Goal: Browse casually: Explore the website without a specific task or goal

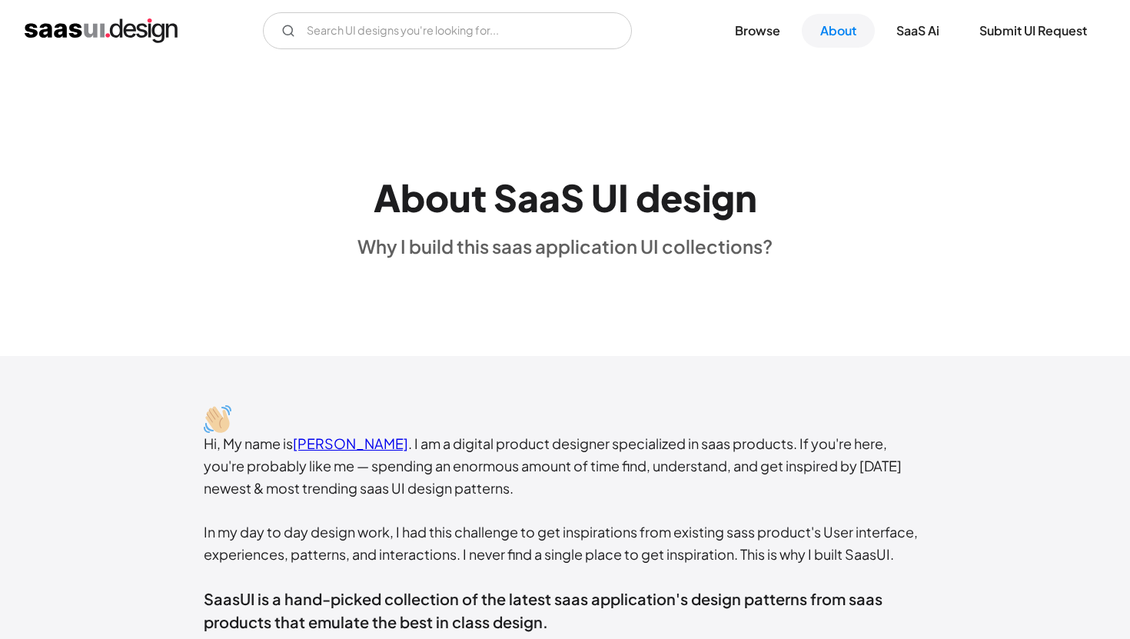
click at [157, 25] on img "home" at bounding box center [101, 30] width 153 height 25
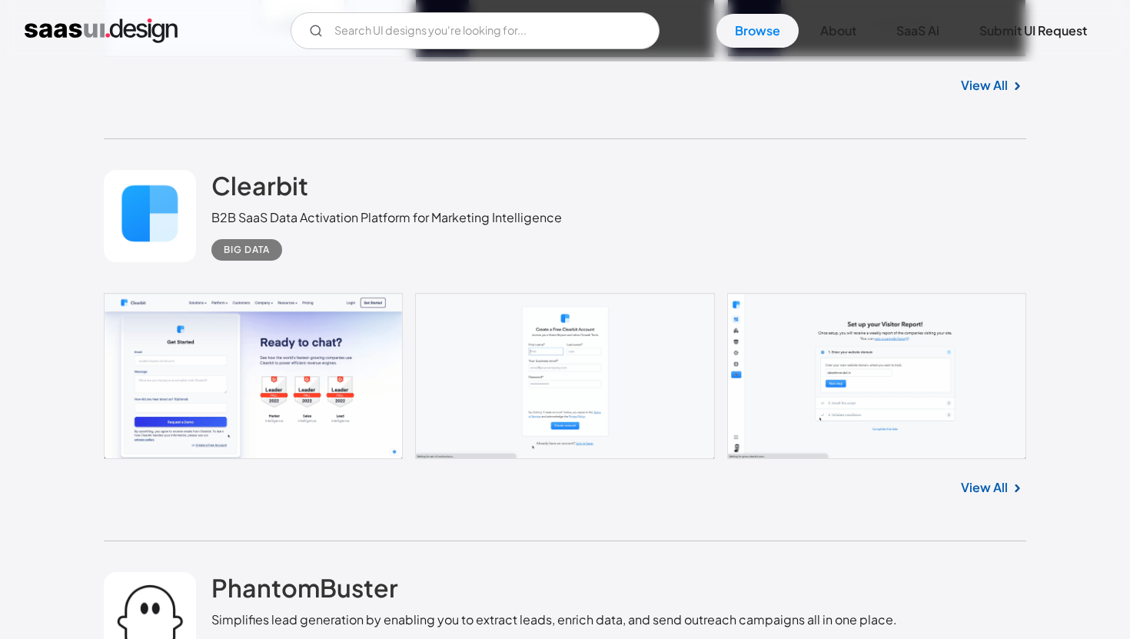
scroll to position [2601, 0]
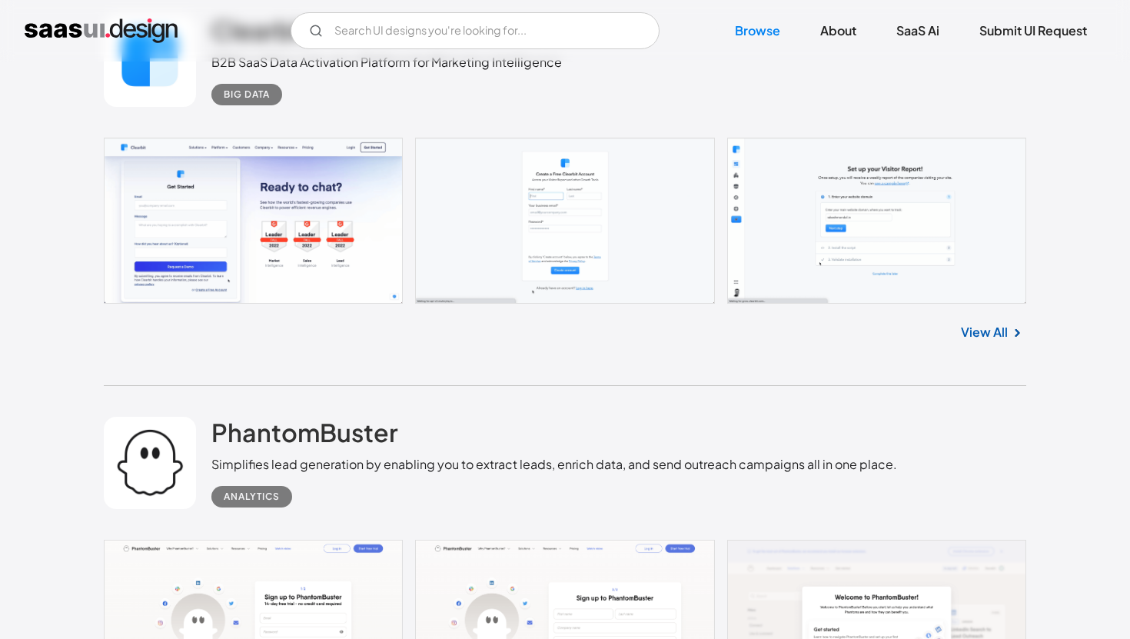
click at [984, 326] on link "View All" at bounding box center [984, 332] width 47 height 18
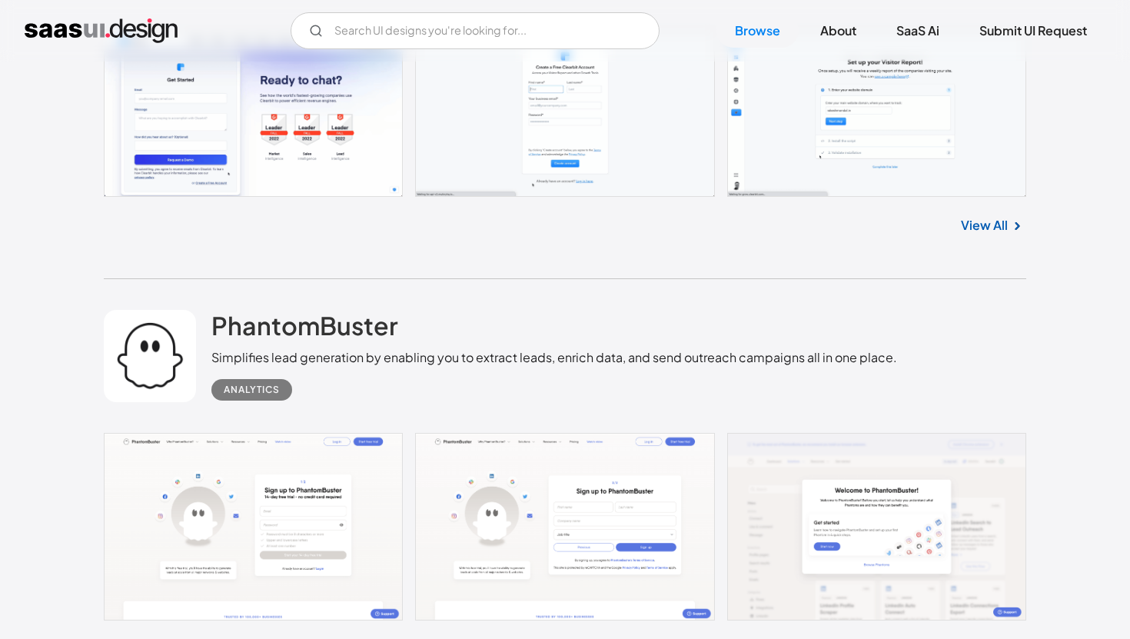
scroll to position [2909, 0]
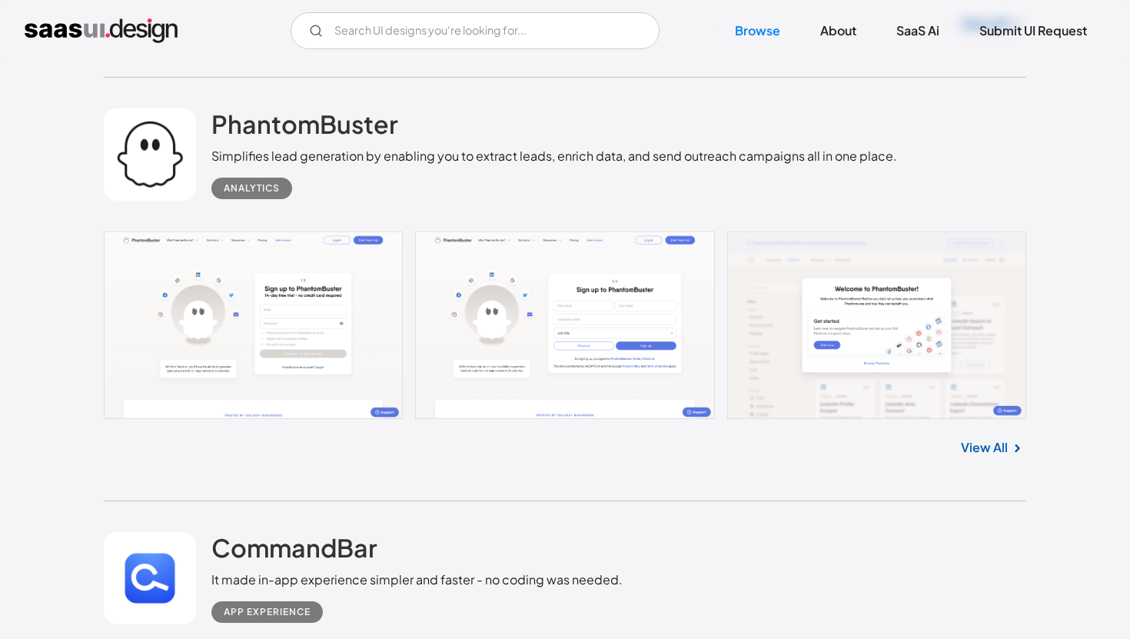
click at [271, 195] on div "Analytics" at bounding box center [252, 188] width 56 height 18
click at [995, 454] on link "View All" at bounding box center [984, 447] width 47 height 18
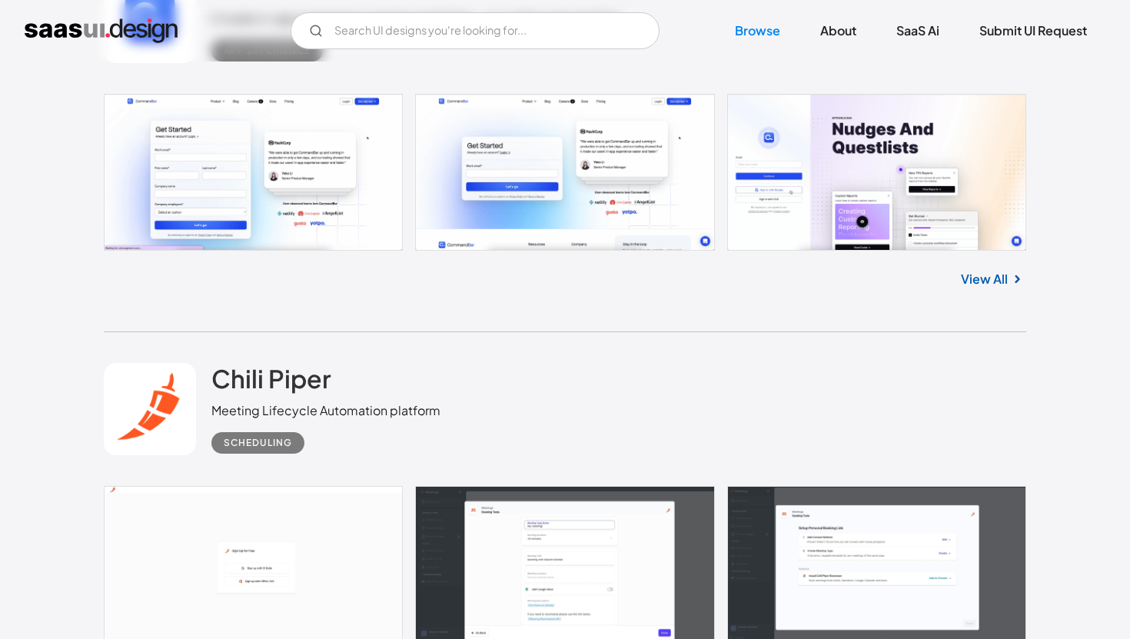
scroll to position [3444, 0]
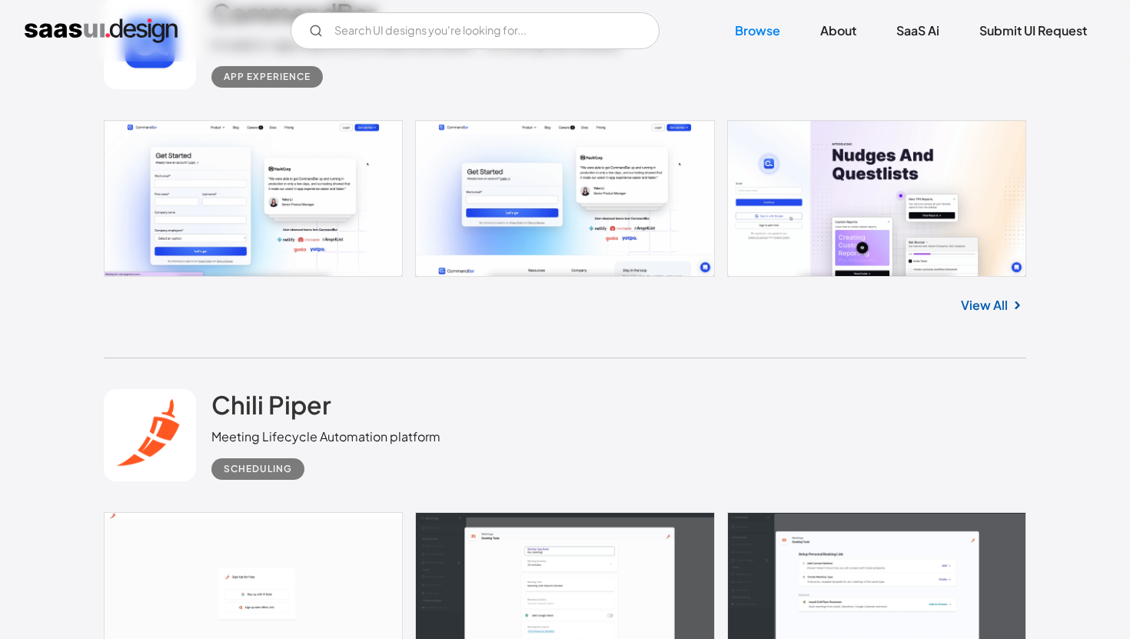
click at [1000, 306] on link "View All" at bounding box center [984, 305] width 47 height 18
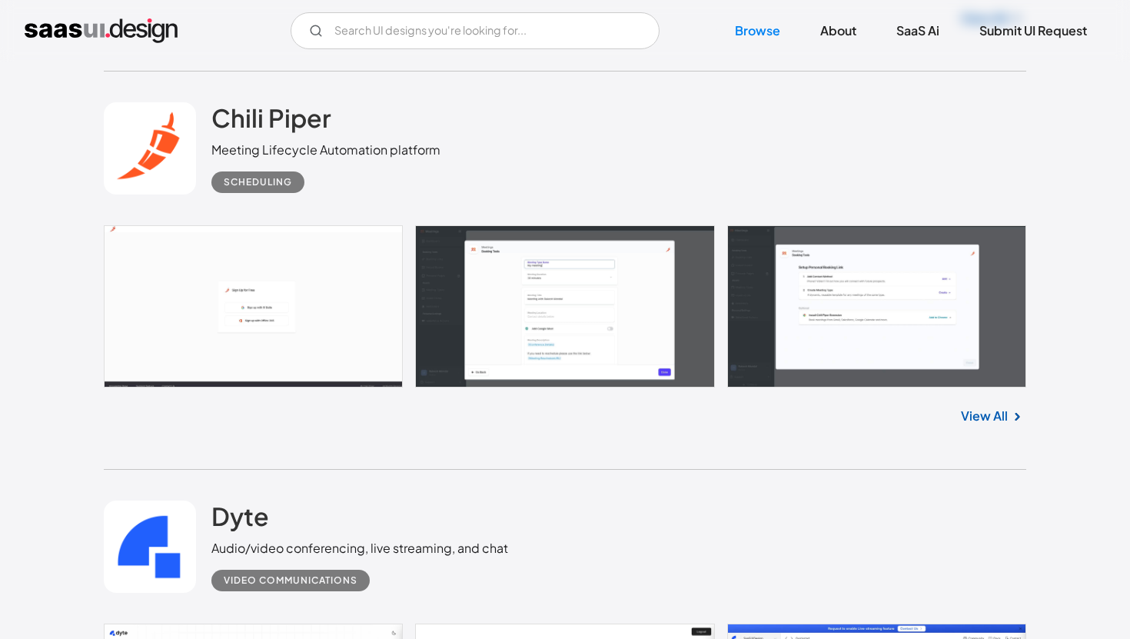
scroll to position [3643, 0]
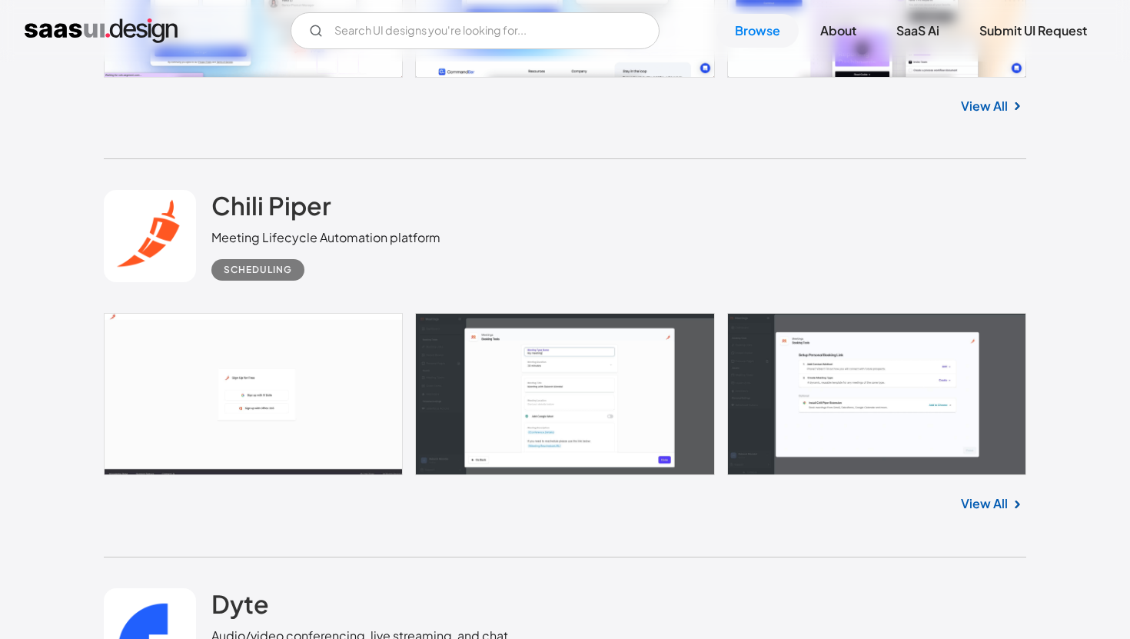
click at [1010, 510] on img at bounding box center [1017, 504] width 18 height 18
click at [990, 513] on link "View All" at bounding box center [984, 503] width 47 height 18
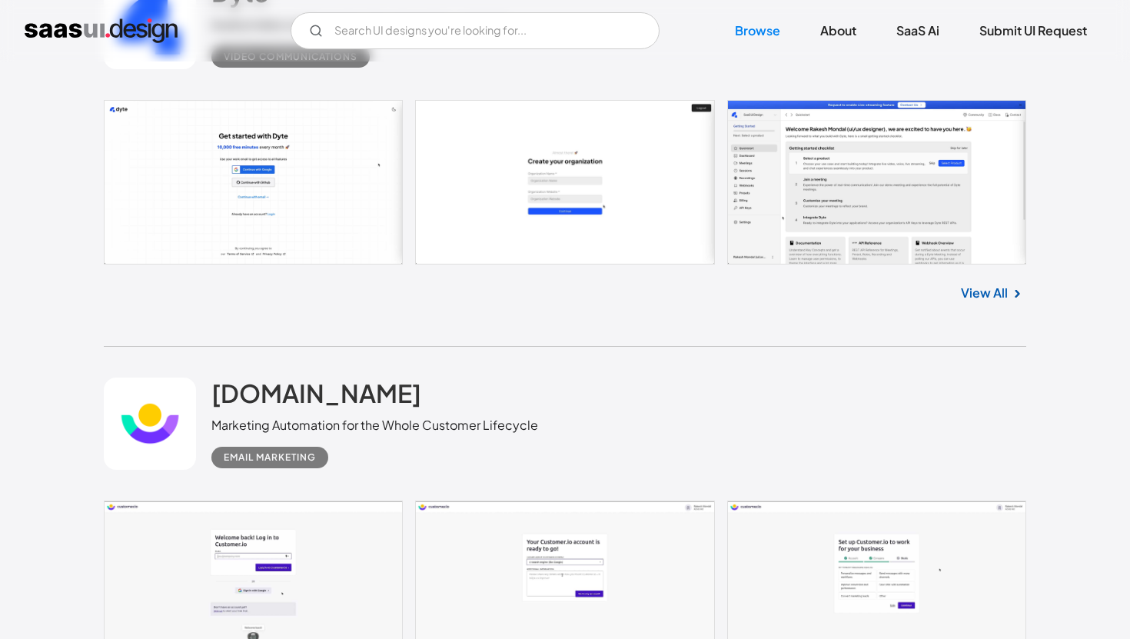
scroll to position [4240, 0]
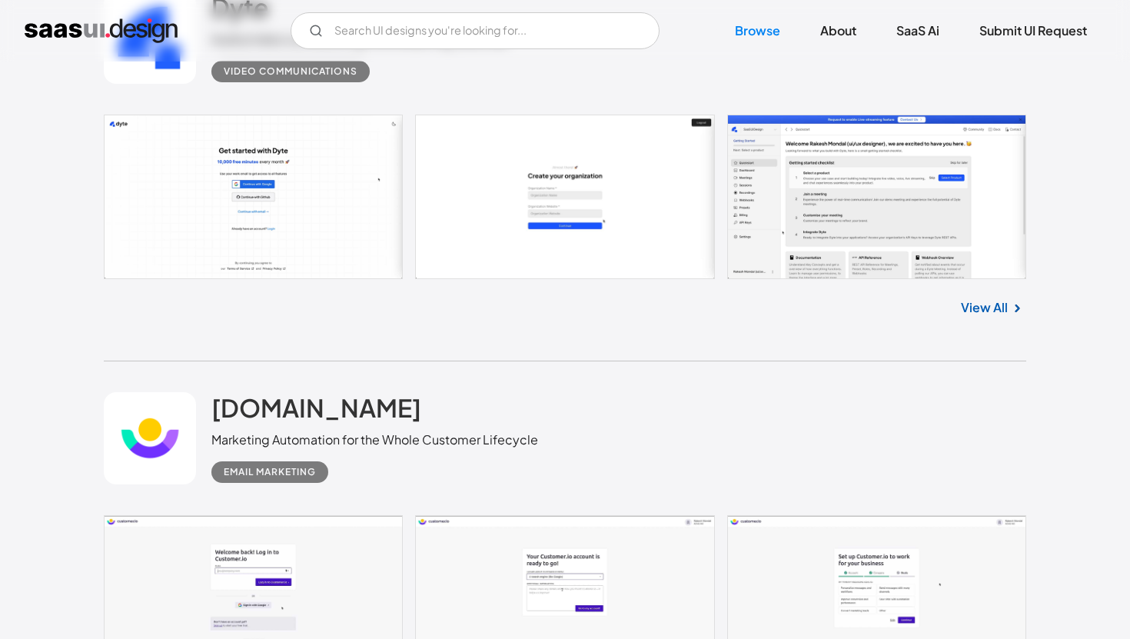
click at [1000, 317] on link "View All" at bounding box center [984, 307] width 47 height 18
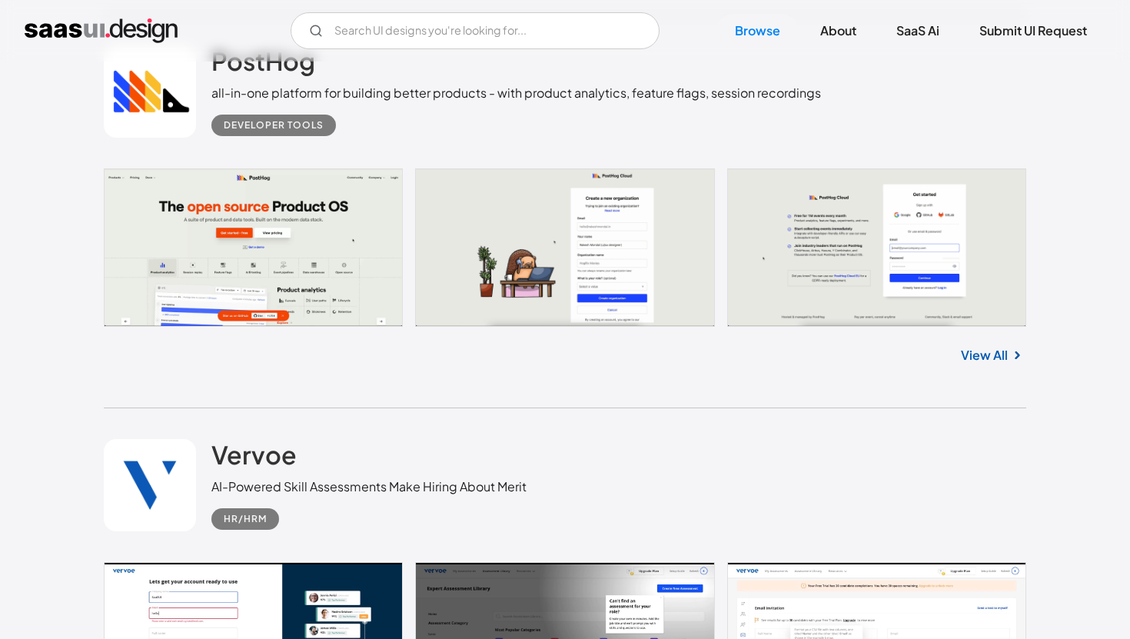
scroll to position [5215, 0]
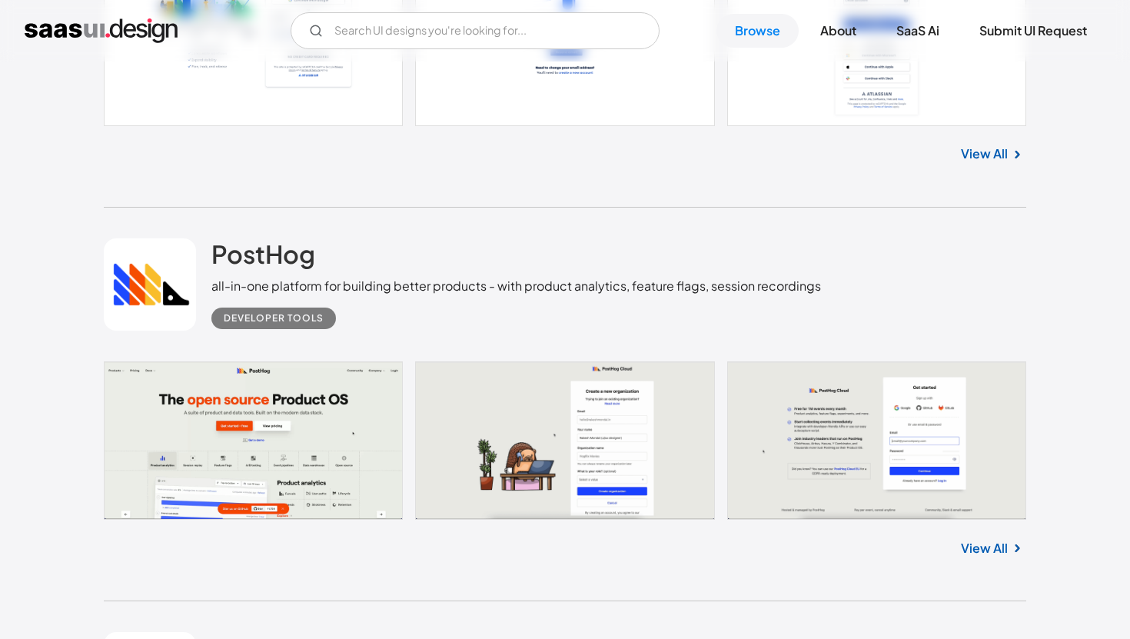
click at [990, 156] on link "View All" at bounding box center [984, 154] width 47 height 18
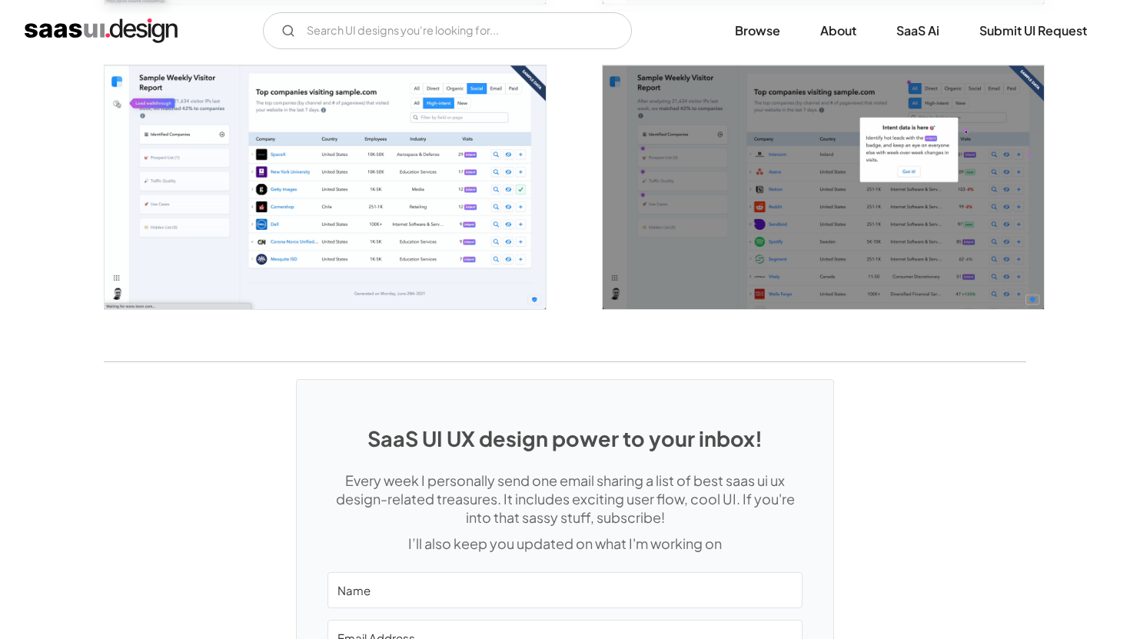
scroll to position [2964, 0]
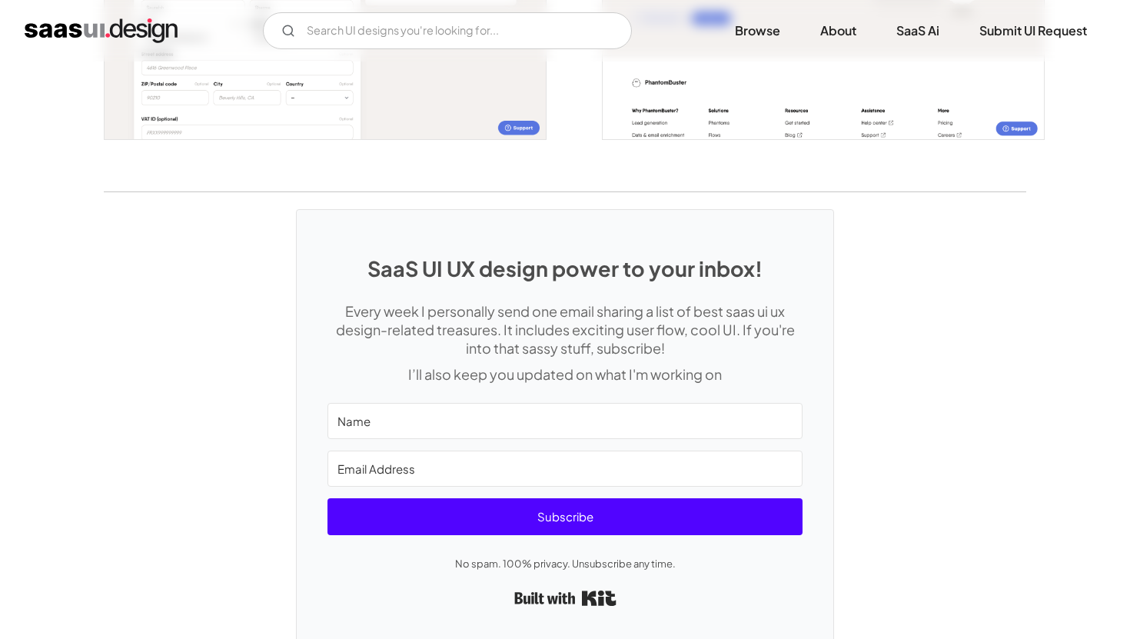
scroll to position [3252, 0]
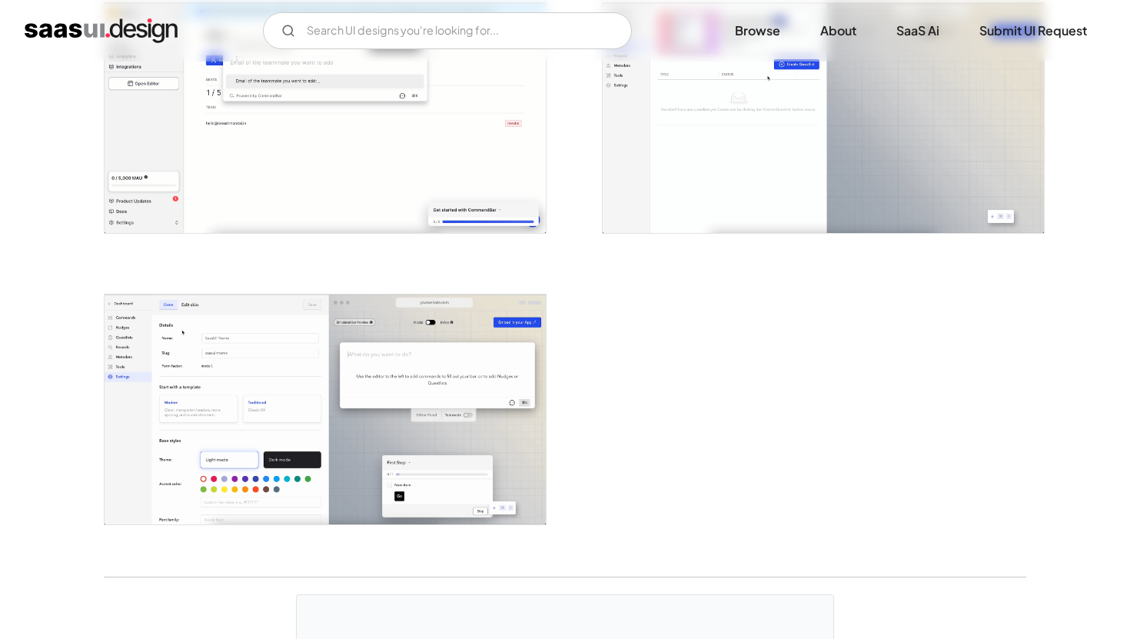
scroll to position [3403, 0]
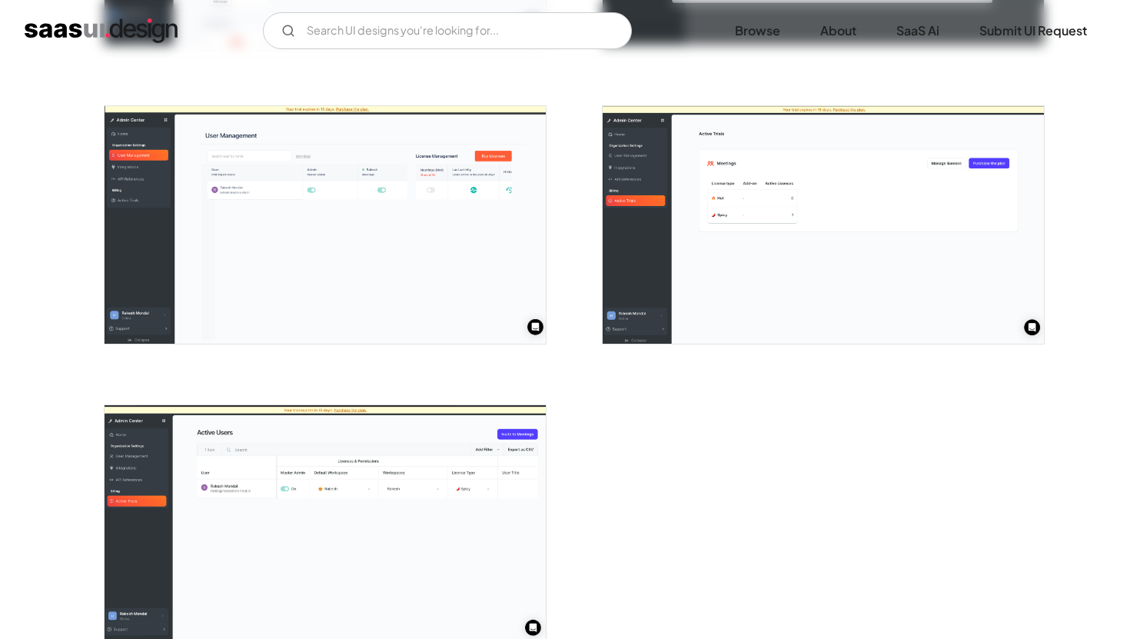
scroll to position [3296, 0]
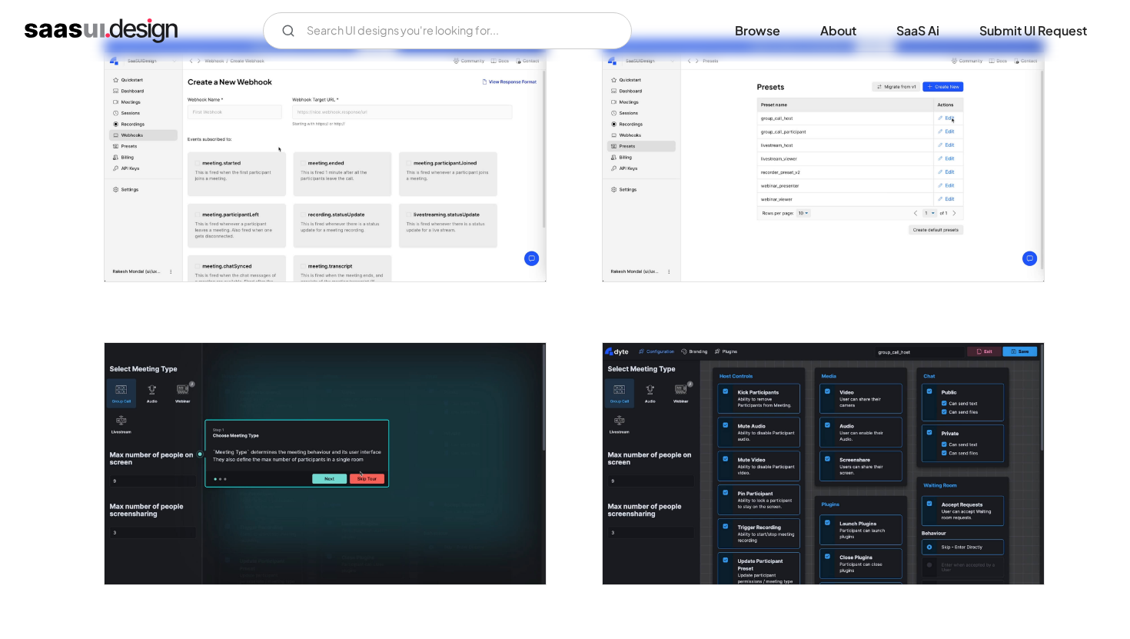
scroll to position [2278, 0]
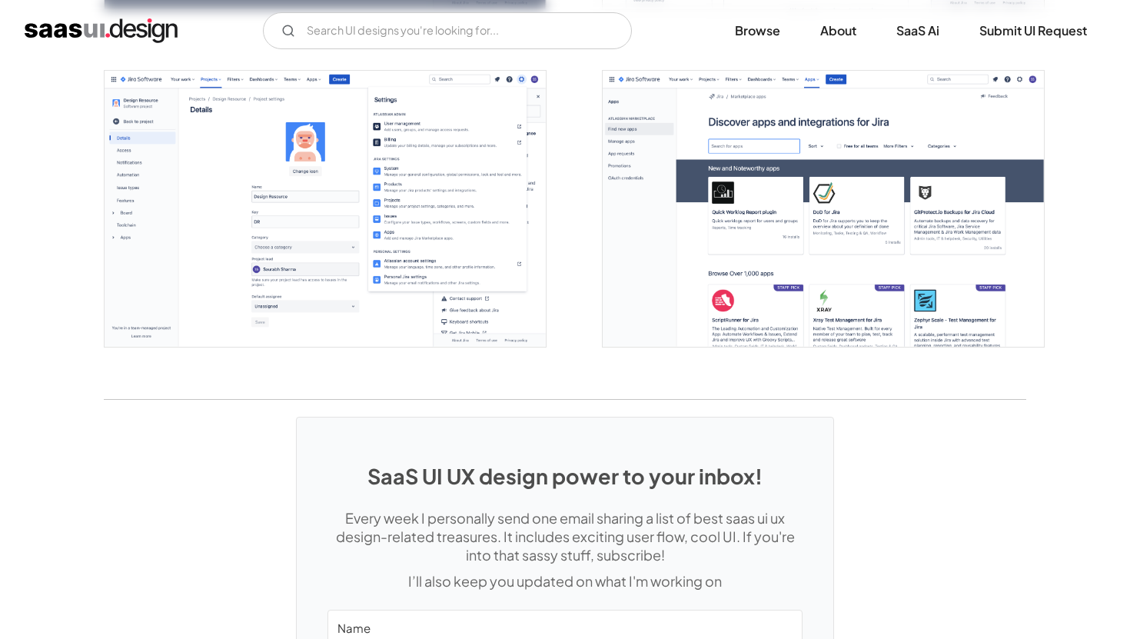
scroll to position [4263, 0]
